Goal: Task Accomplishment & Management: Use online tool/utility

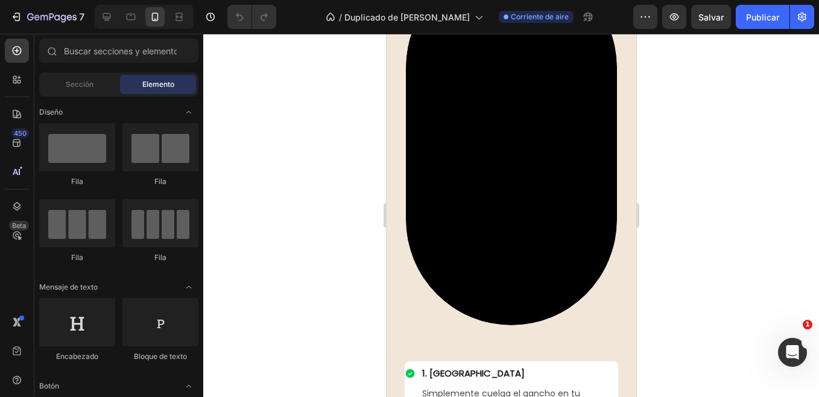
scroll to position [2375, 0]
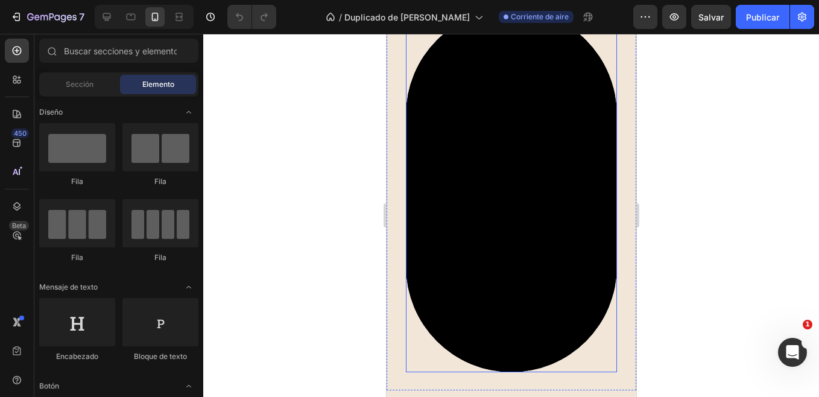
click at [358, 211] on div at bounding box center [511, 215] width 616 height 363
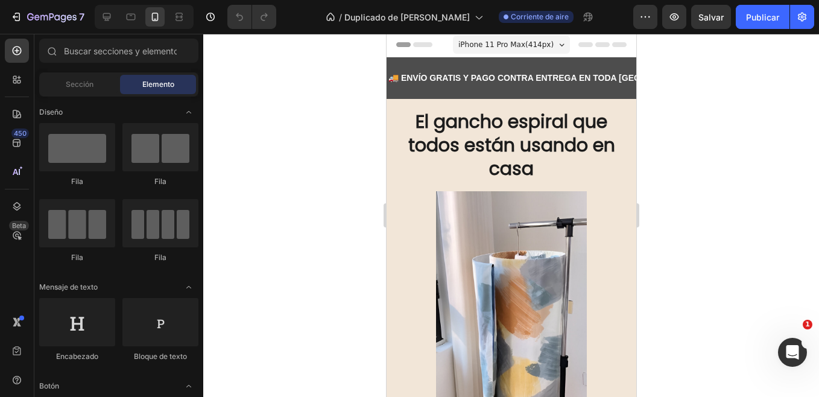
scroll to position [0, 0]
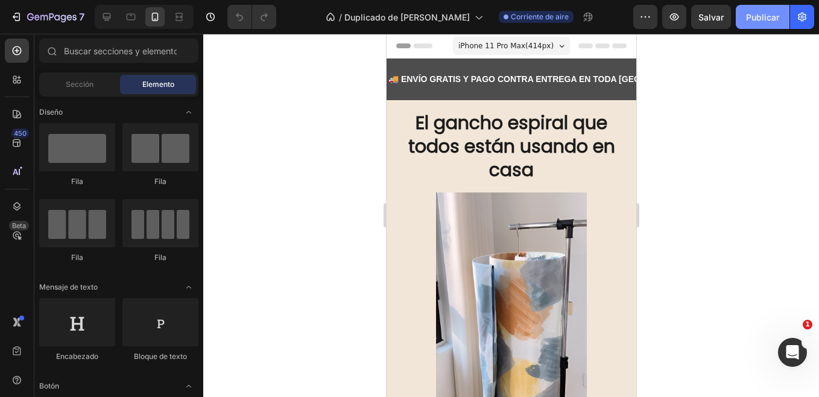
click at [770, 21] on font "Publicar" at bounding box center [762, 17] width 33 height 13
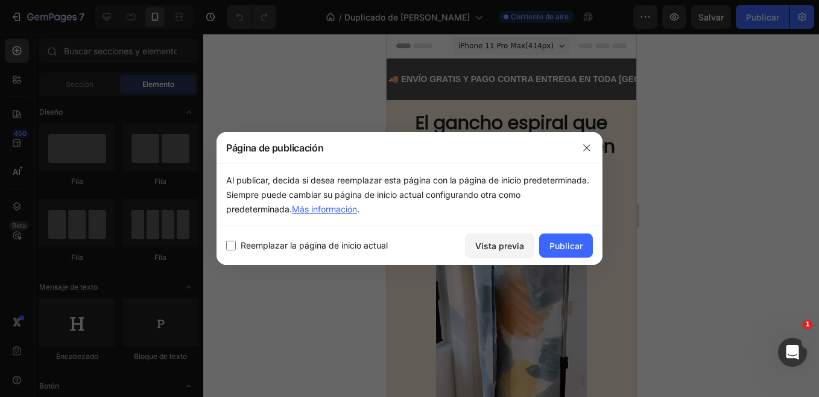
click at [233, 244] on input "checkbox" at bounding box center [231, 246] width 10 height 10
checkbox input "true"
click at [558, 248] on font "Publicar" at bounding box center [565, 245] width 33 height 13
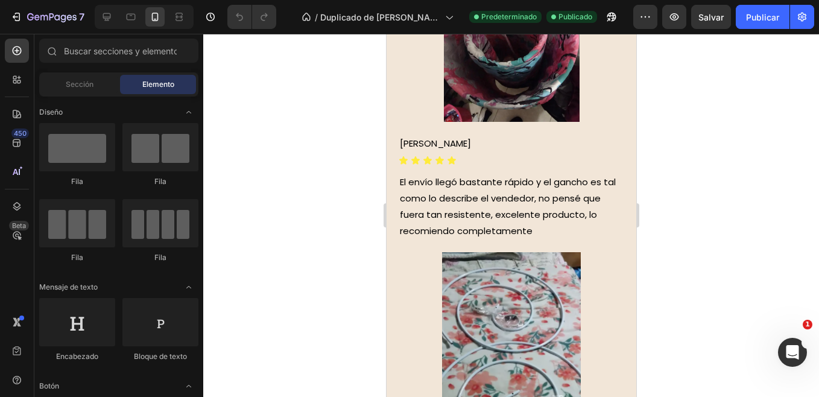
scroll to position [4483, 0]
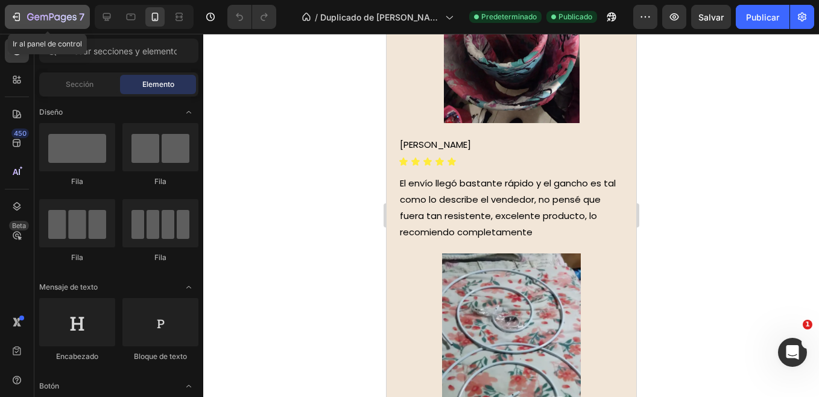
click at [20, 16] on icon "button" at bounding box center [17, 17] width 5 height 8
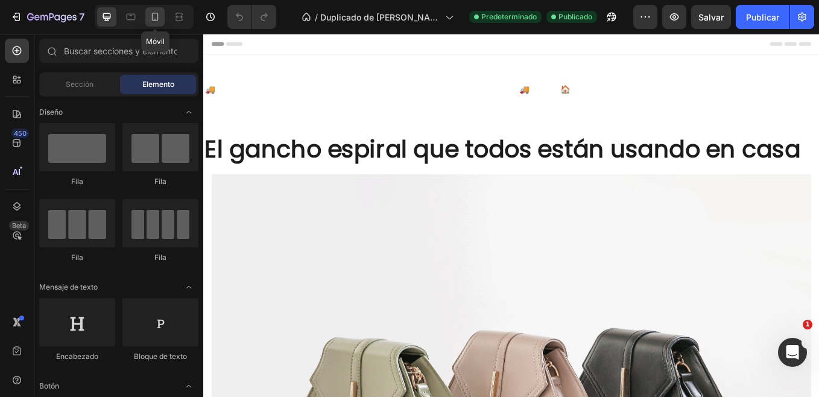
click at [152, 24] on div at bounding box center [154, 16] width 19 height 19
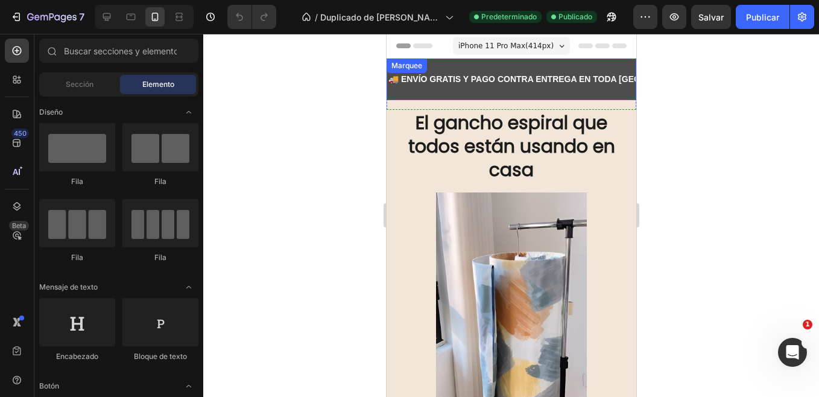
click at [448, 93] on div "🚚 ENVÍO GRATIS Y PAGO CONTRA ENTREGA EN TODA COLOMBIA 🚚 Text 🏠PRODUCTOS FUNCION…" at bounding box center [511, 79] width 250 height 42
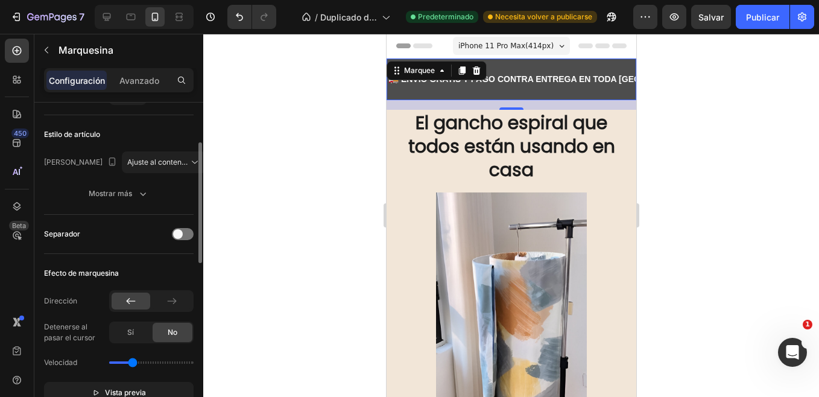
scroll to position [121, 0]
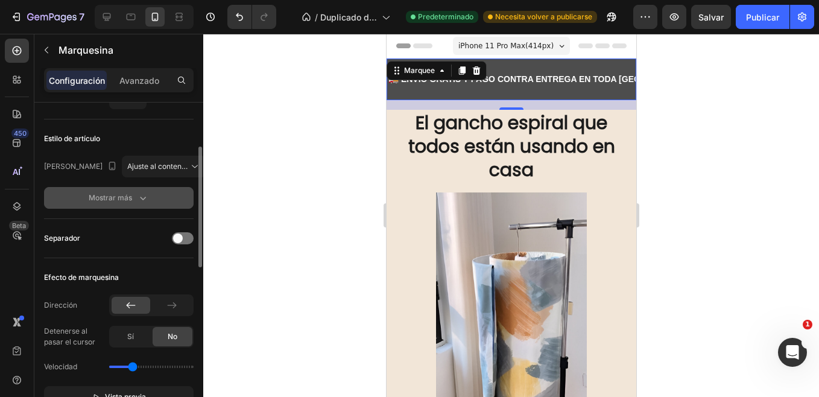
click at [128, 204] on button "Mostrar más" at bounding box center [119, 198] width 150 height 22
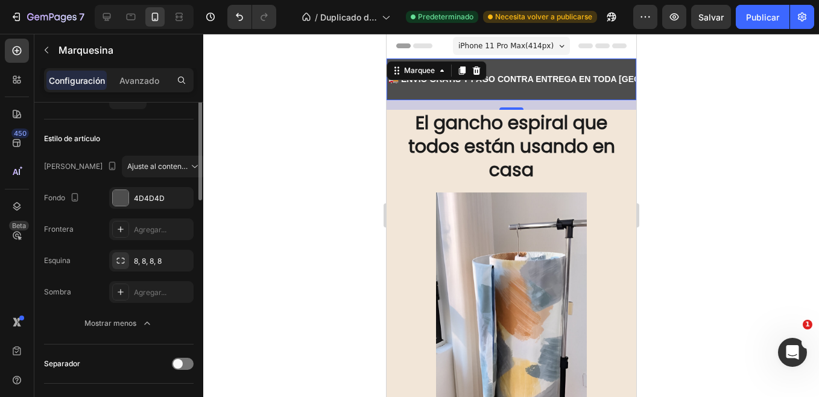
scroll to position [0, 0]
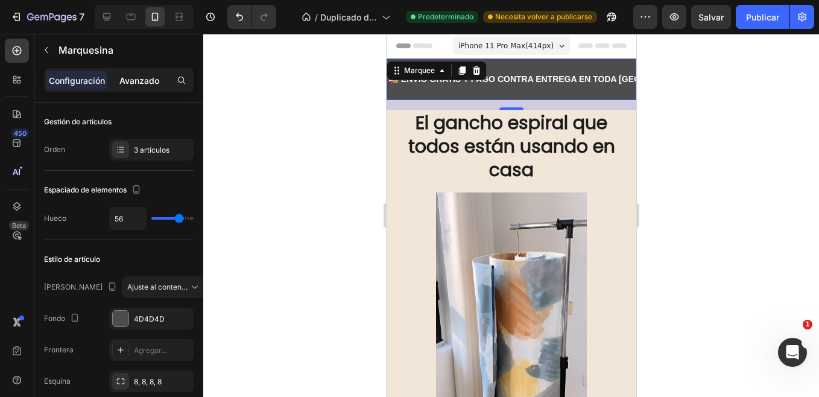
click at [141, 88] on div "Avanzado" at bounding box center [139, 80] width 60 height 19
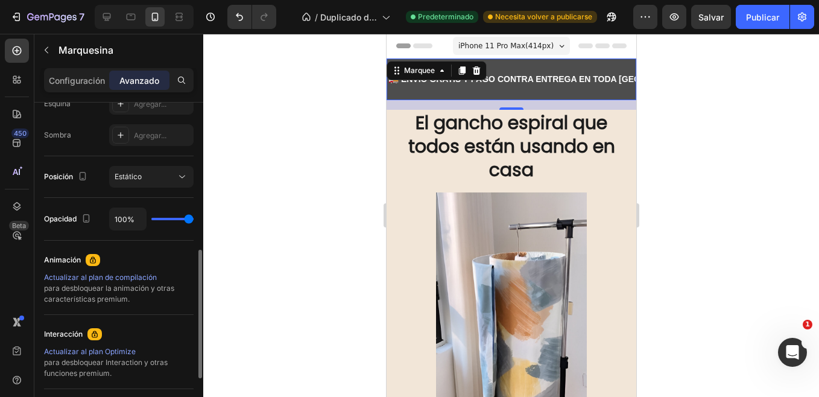
scroll to position [389, 0]
click at [180, 174] on icon at bounding box center [182, 175] width 6 height 3
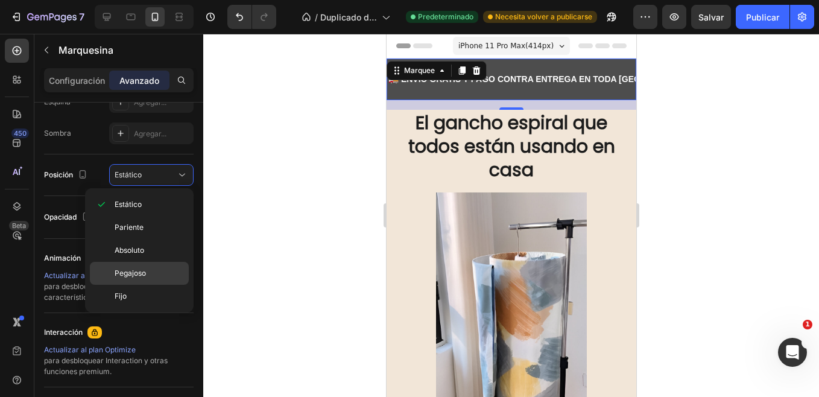
click at [150, 273] on p "Pegajoso" at bounding box center [149, 273] width 69 height 11
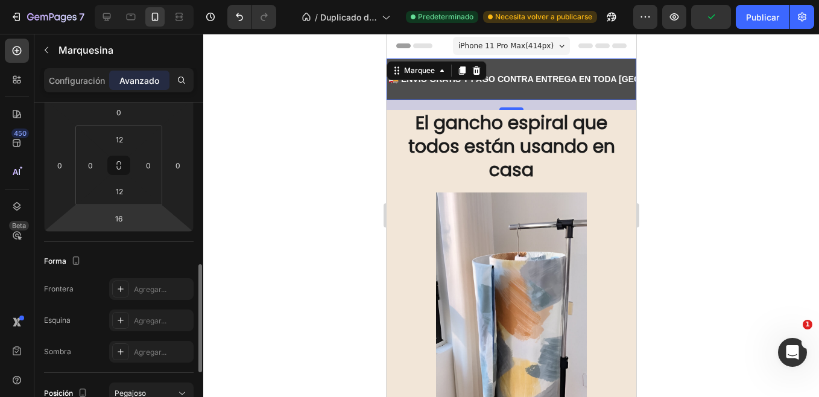
scroll to position [0, 0]
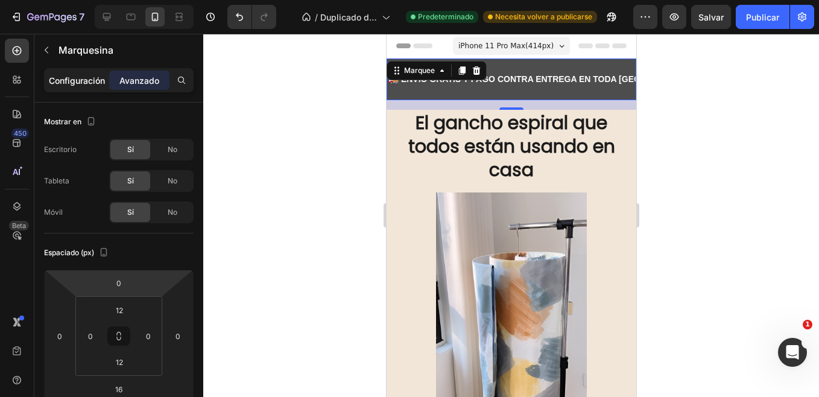
click at [80, 87] on div "Configuración" at bounding box center [76, 80] width 60 height 19
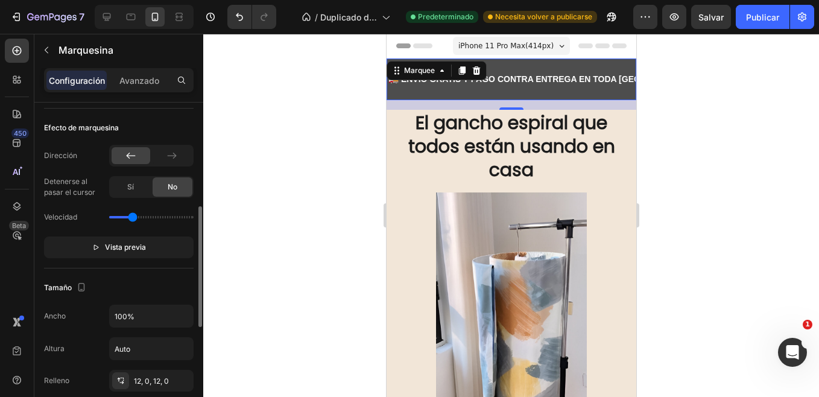
scroll to position [273, 0]
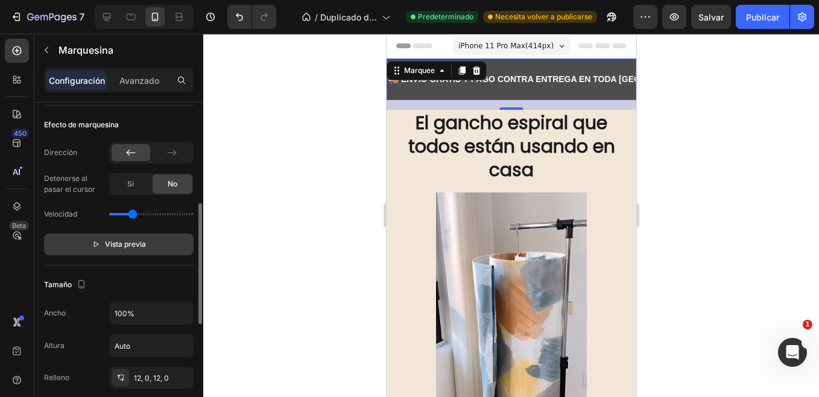
click at [122, 244] on span "Vista previa" at bounding box center [125, 244] width 41 height 12
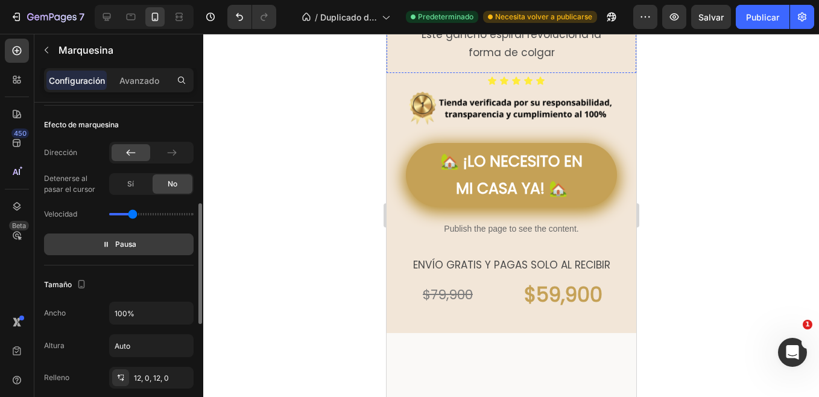
scroll to position [0, 0]
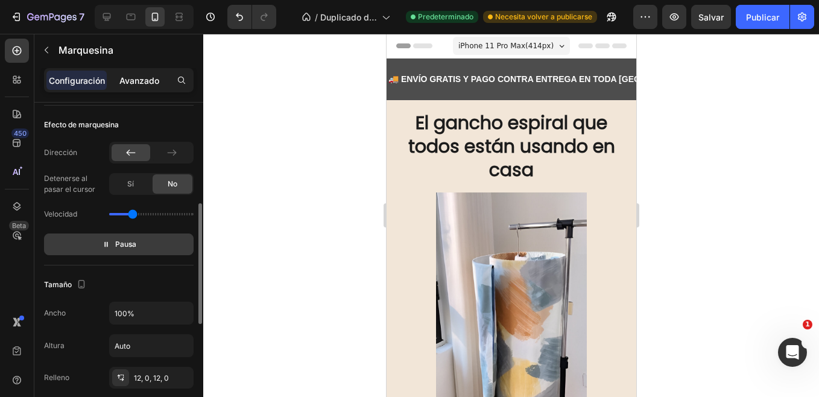
click at [139, 81] on p "Avanzado" at bounding box center [139, 80] width 40 height 13
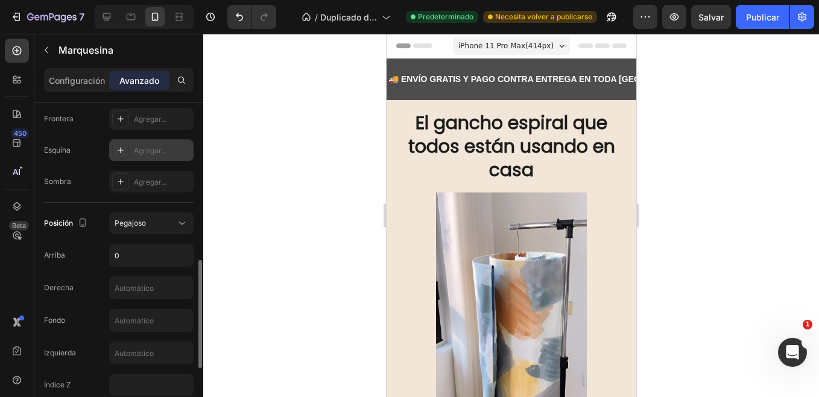
scroll to position [334, 0]
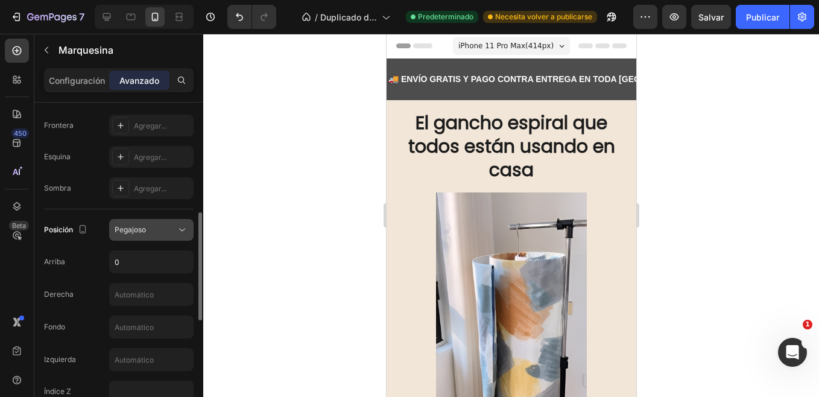
click at [147, 227] on div "Pegajoso" at bounding box center [146, 229] width 62 height 11
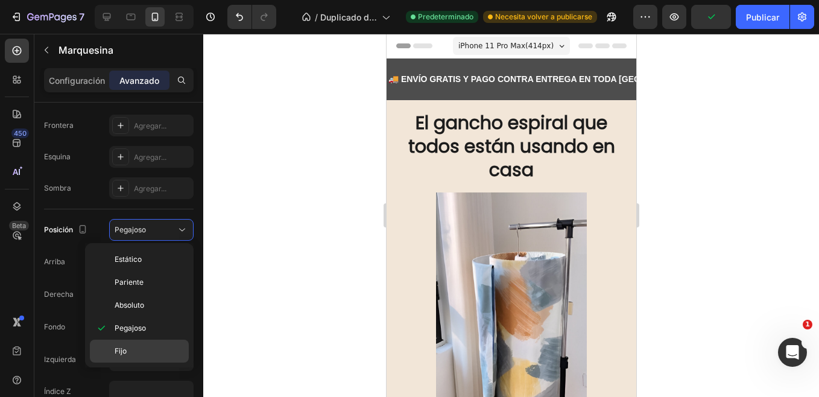
click at [129, 349] on p "Fijo" at bounding box center [149, 351] width 69 height 11
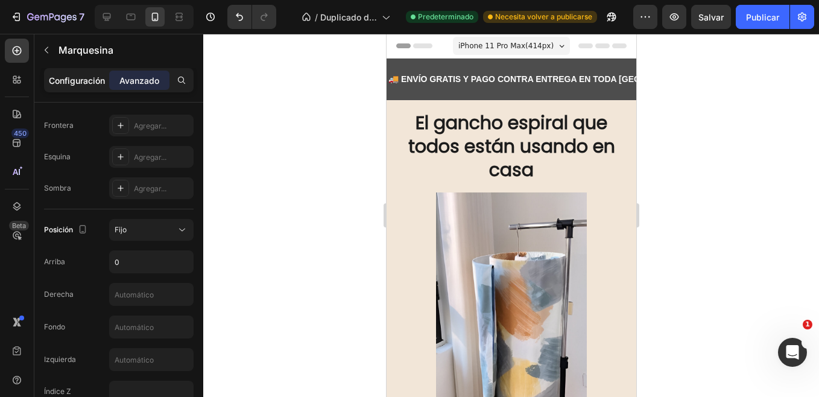
click at [80, 82] on p "Configuración" at bounding box center [77, 80] width 56 height 13
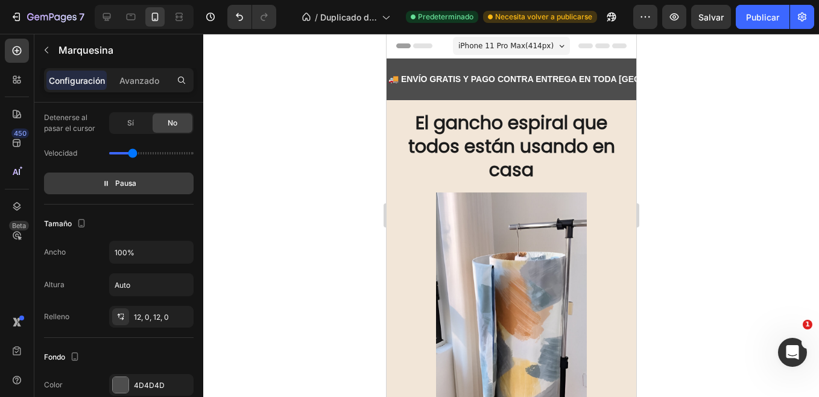
click at [114, 180] on p "Pausa" at bounding box center [119, 183] width 34 height 12
click at [114, 180] on span "Vista previa" at bounding box center [125, 183] width 41 height 12
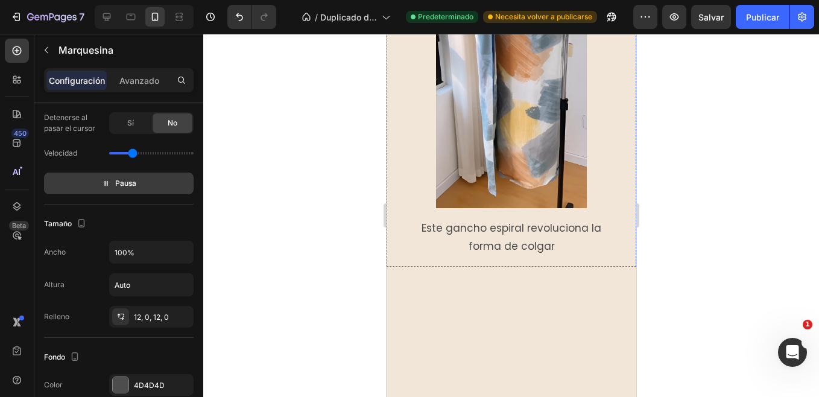
scroll to position [0, 0]
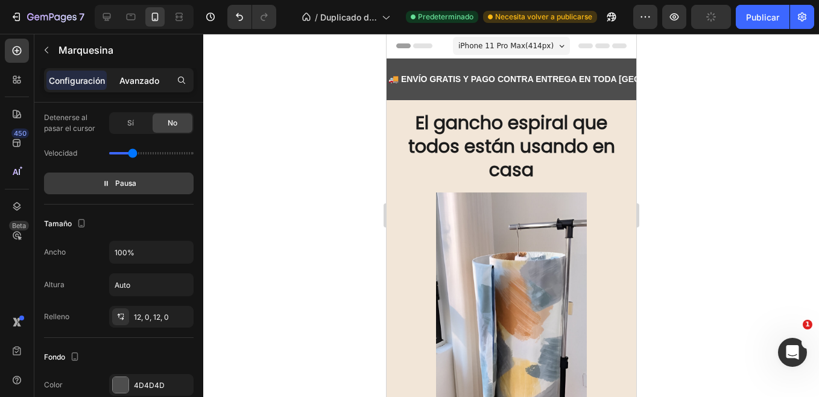
click at [131, 77] on p "Avanzado" at bounding box center [139, 80] width 40 height 13
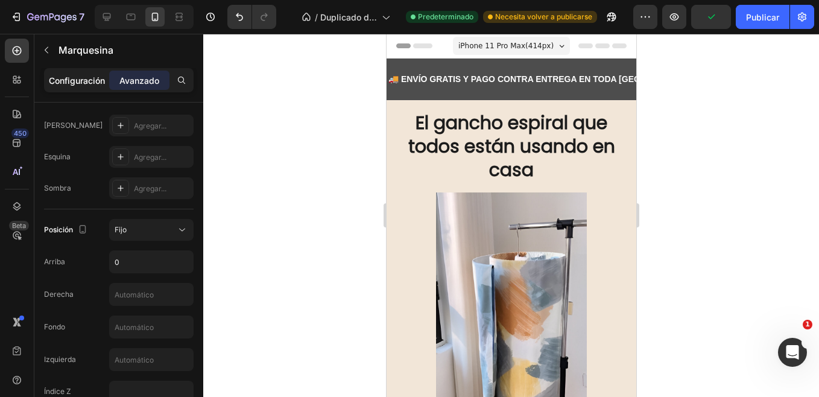
click at [93, 73] on div "Configuración" at bounding box center [76, 80] width 60 height 19
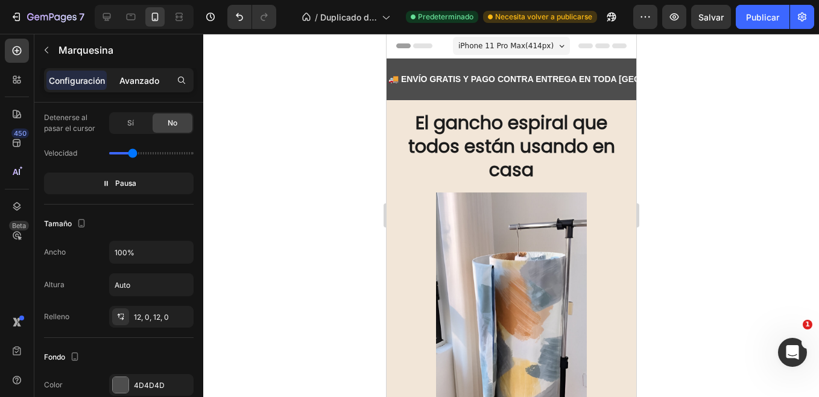
click at [134, 78] on p "Avanzado" at bounding box center [139, 80] width 40 height 13
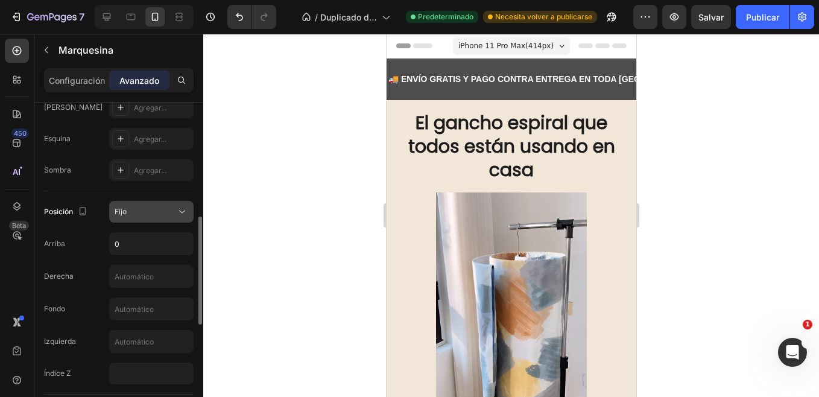
scroll to position [350, 0]
click at [173, 204] on button "Fijo" at bounding box center [151, 214] width 84 height 22
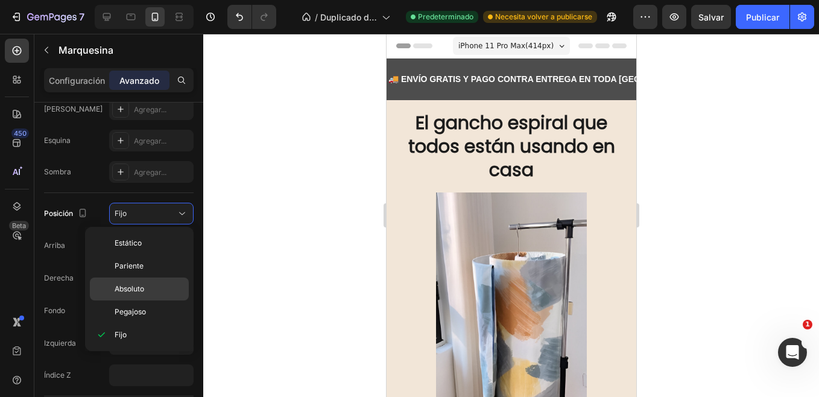
click at [153, 286] on p "Absoluto" at bounding box center [149, 288] width 69 height 11
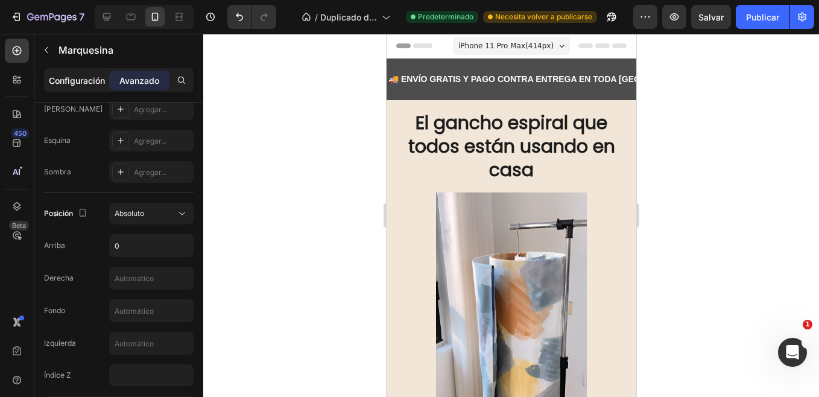
click at [84, 81] on p "Configuración" at bounding box center [77, 80] width 56 height 13
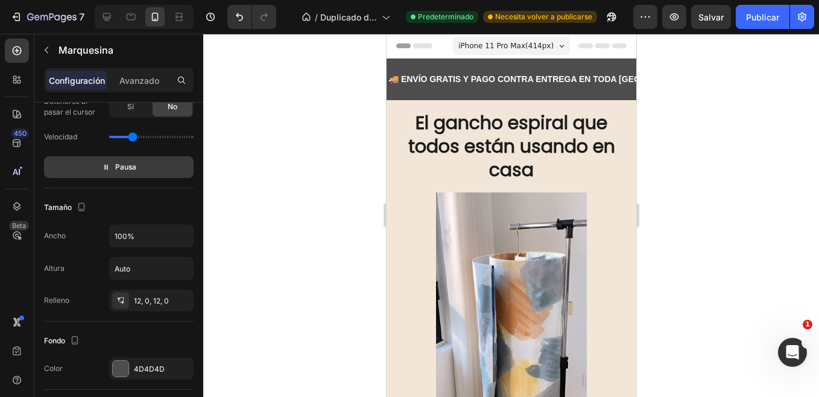
click at [115, 163] on span "Pausa" at bounding box center [125, 167] width 21 height 12
click at [115, 163] on span "Vista previa" at bounding box center [125, 167] width 41 height 12
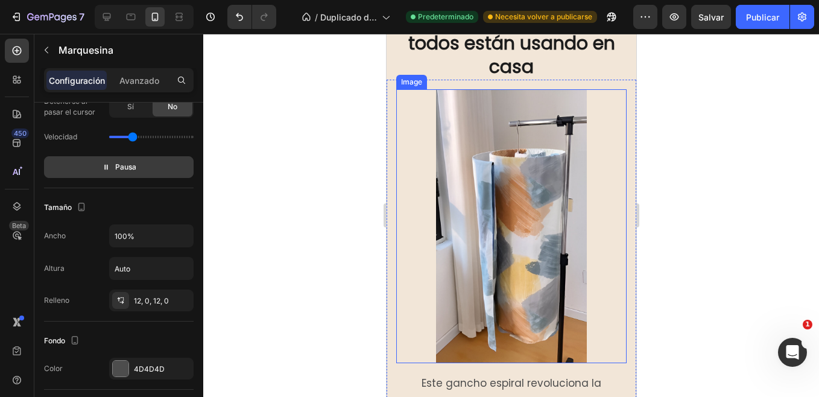
scroll to position [0, 0]
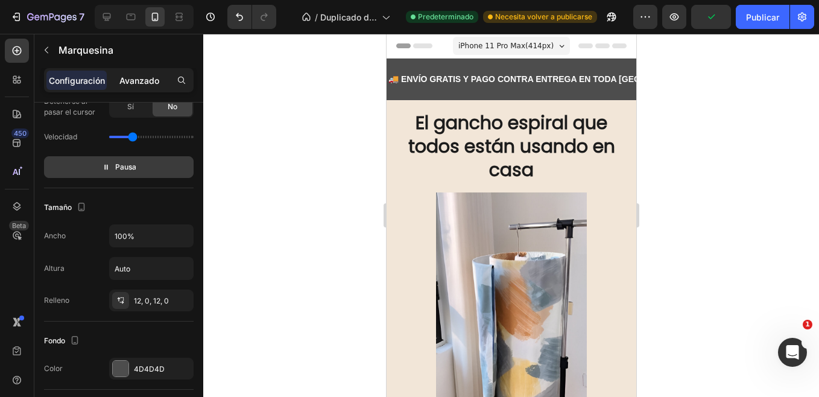
click at [140, 78] on p "Avanzado" at bounding box center [139, 80] width 40 height 13
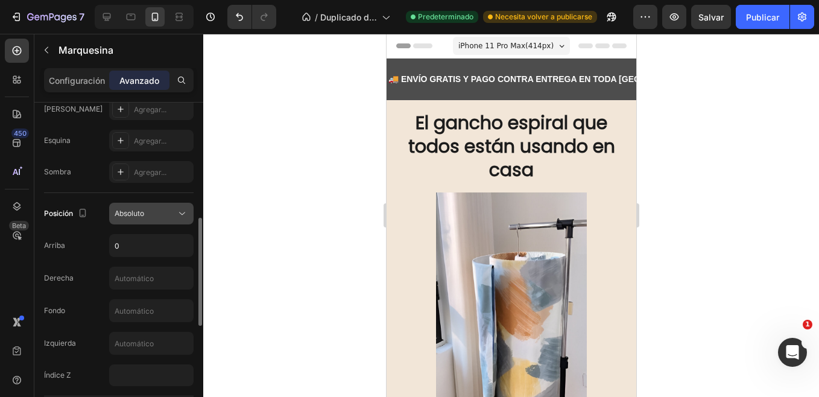
click at [142, 210] on span "Absoluto" at bounding box center [130, 213] width 30 height 9
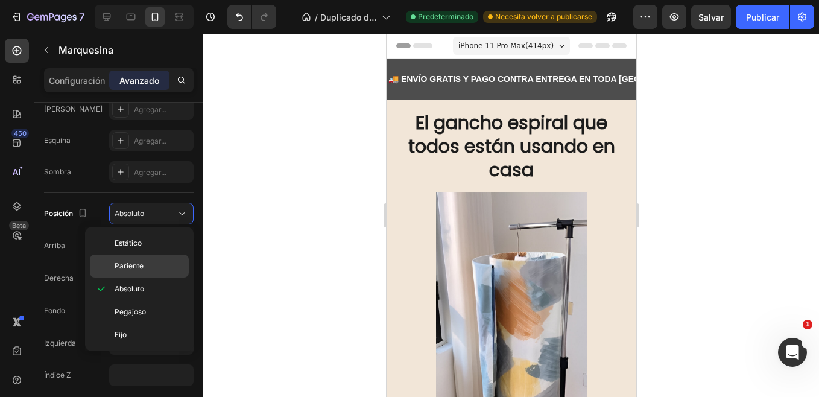
click at [137, 259] on div "Pariente" at bounding box center [139, 265] width 99 height 23
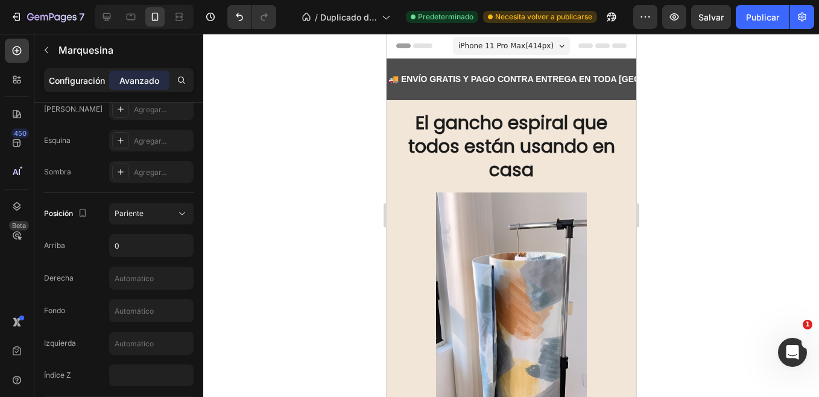
click at [93, 82] on p "Configuración" at bounding box center [77, 80] width 56 height 13
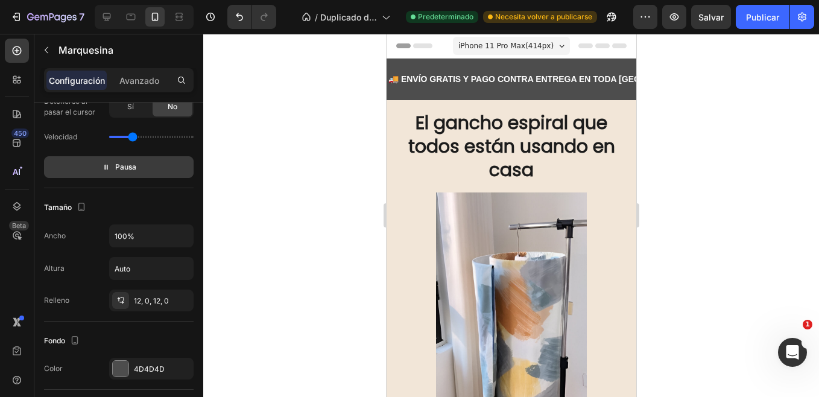
click at [122, 169] on span "Pausa" at bounding box center [125, 167] width 21 height 12
click at [122, 169] on span "Vista previa" at bounding box center [125, 167] width 41 height 12
click at [125, 168] on span "Pausa" at bounding box center [125, 167] width 21 height 12
click at [140, 77] on p "Avanzado" at bounding box center [139, 80] width 40 height 13
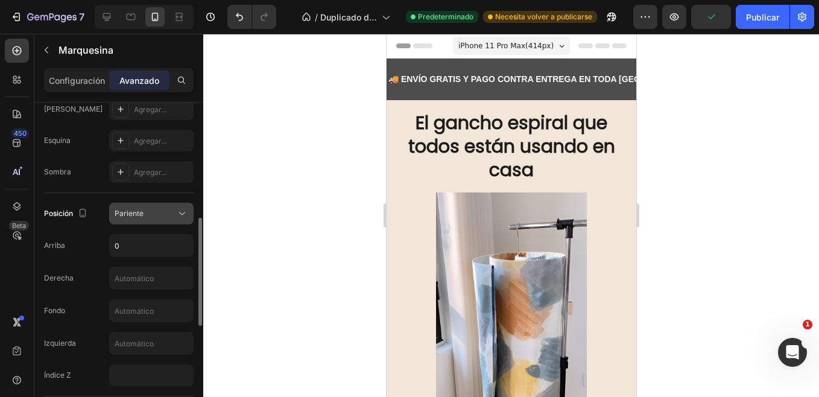
click at [154, 209] on div "Pariente" at bounding box center [146, 213] width 62 height 11
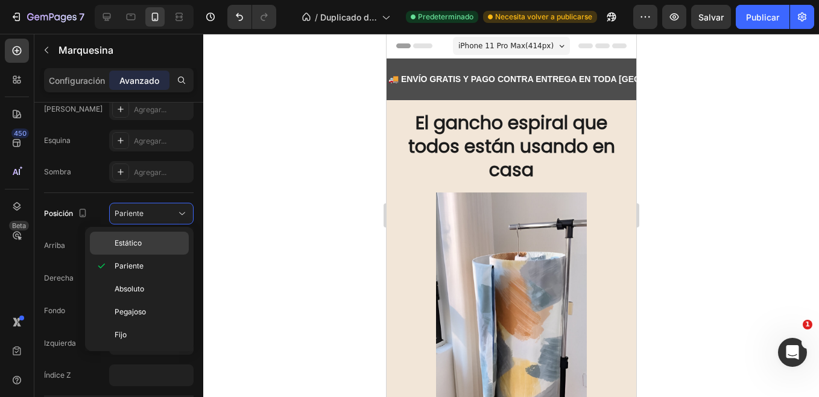
click at [140, 239] on span "Estático" at bounding box center [128, 243] width 27 height 11
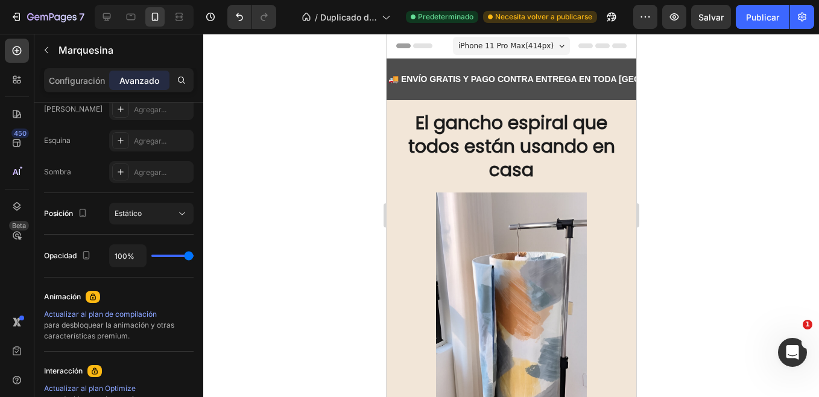
click at [251, 240] on div at bounding box center [511, 215] width 616 height 363
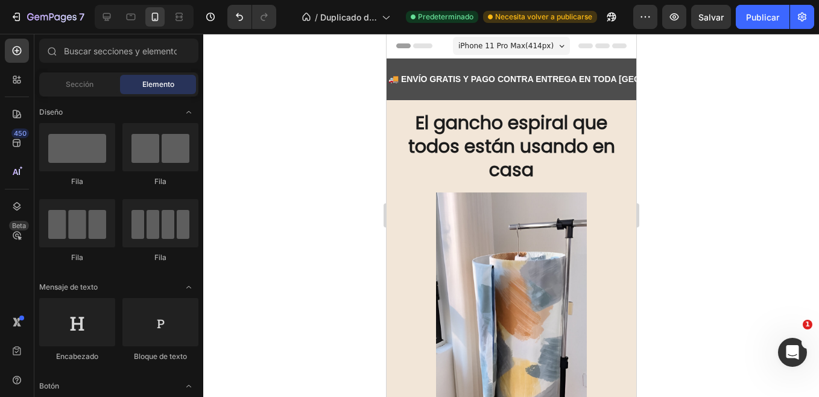
click at [251, 240] on div at bounding box center [511, 215] width 616 height 363
click at [16, 14] on icon "button" at bounding box center [16, 17] width 12 height 12
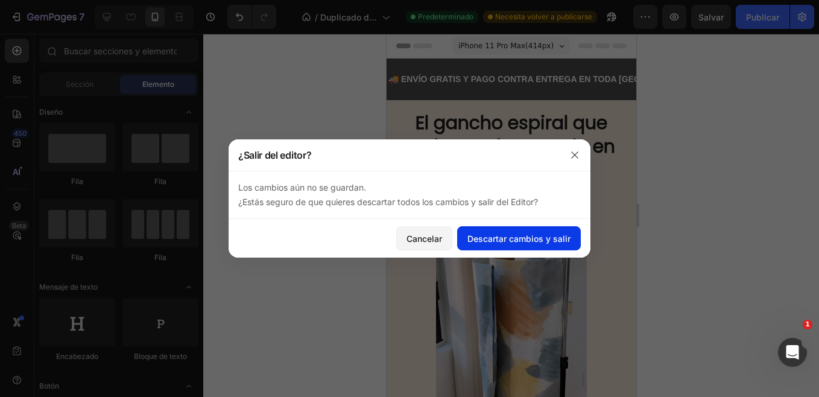
click at [499, 232] on font "Descartar cambios y salir" at bounding box center [518, 238] width 103 height 13
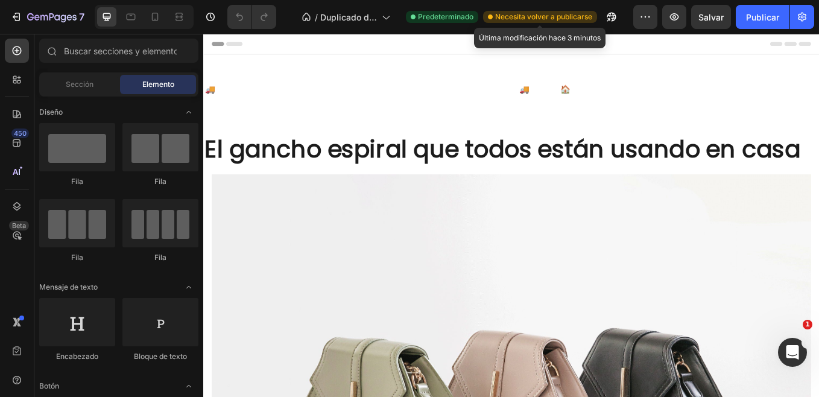
click at [552, 14] on span "Necesita volver a publicarse" at bounding box center [543, 16] width 97 height 11
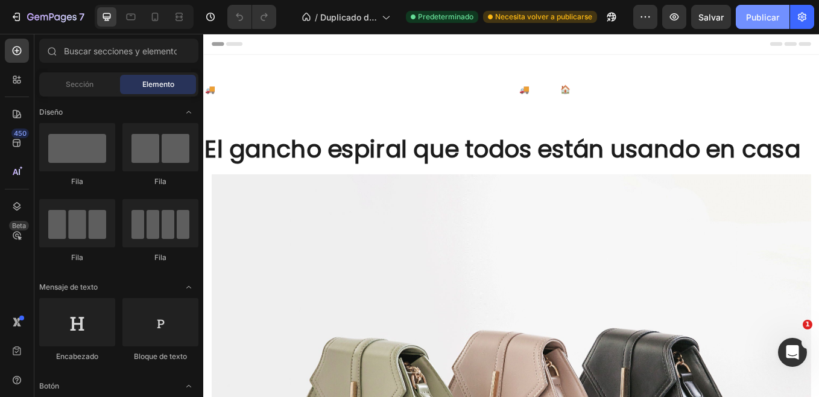
click at [768, 22] on font "Publicar" at bounding box center [762, 17] width 33 height 13
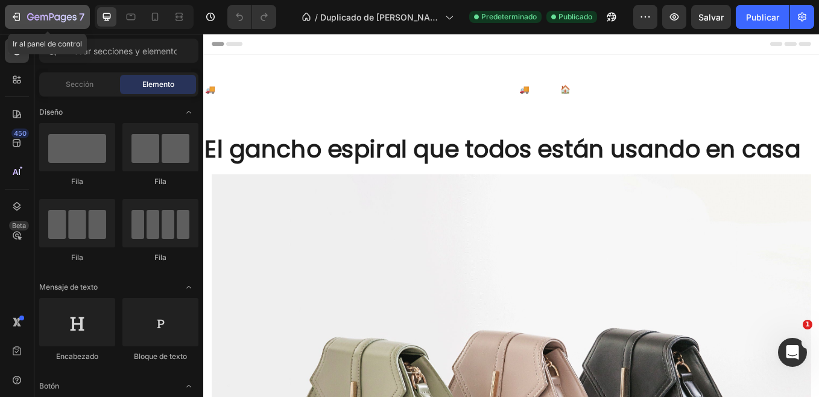
click at [15, 15] on icon "button" at bounding box center [16, 17] width 12 height 12
